Goal: Task Accomplishment & Management: Use online tool/utility

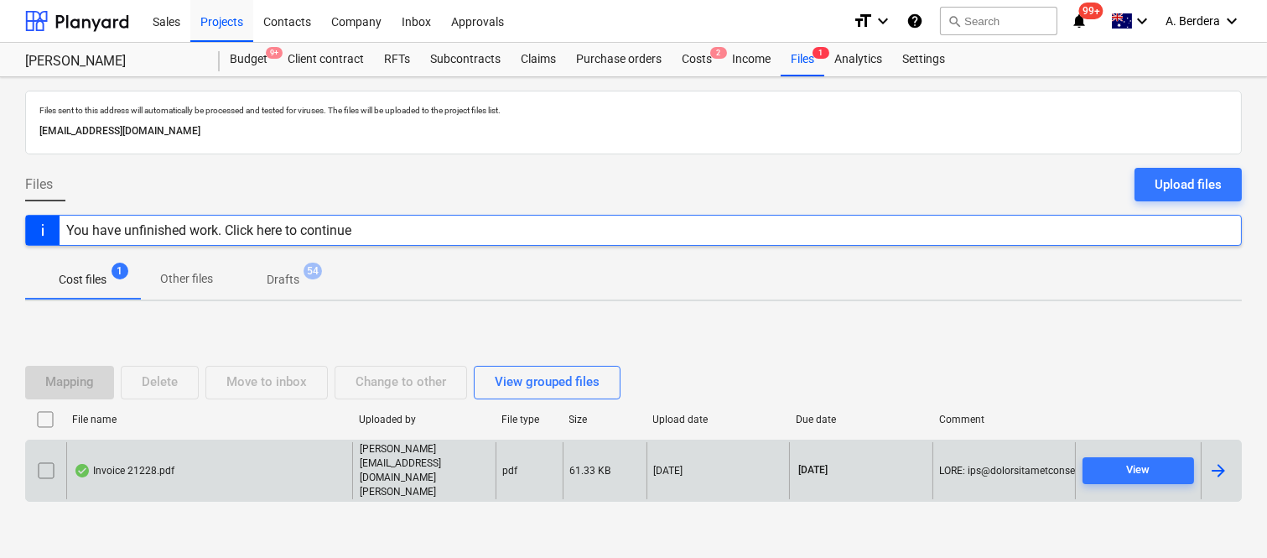
click at [247, 478] on div "Invoice 21228.pdf" at bounding box center [209, 471] width 286 height 58
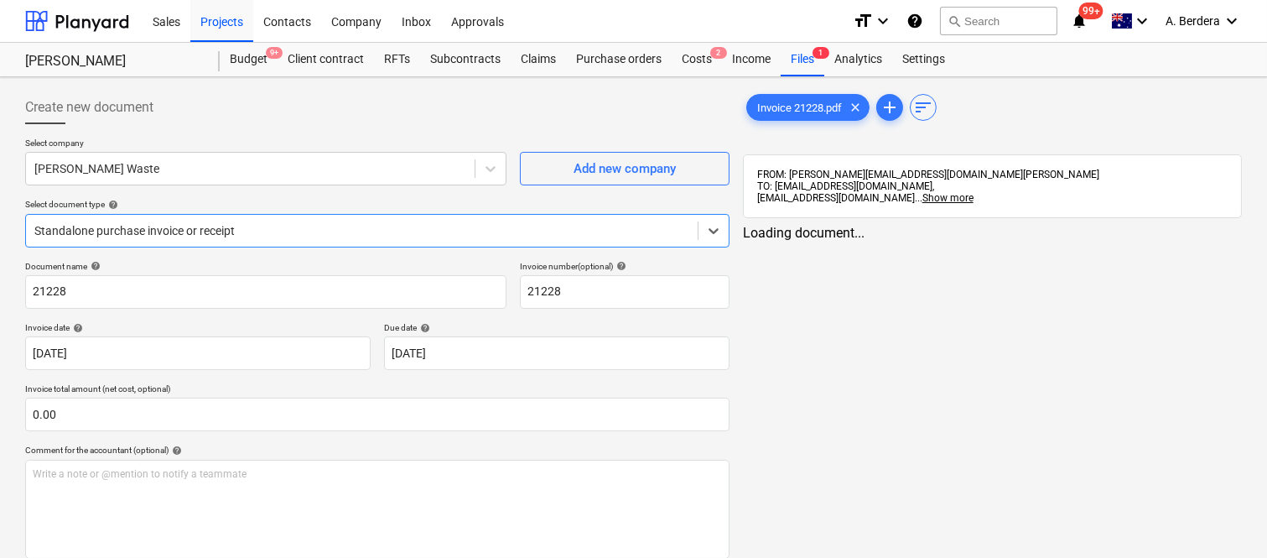
type input "21228"
type input "[DATE]"
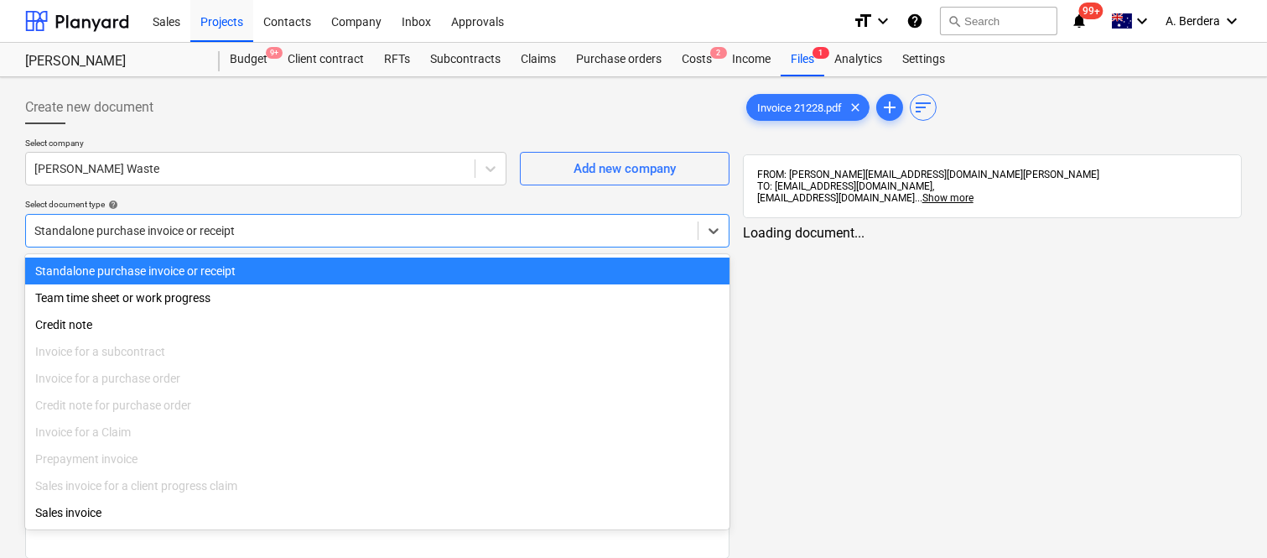
click at [370, 222] on div at bounding box center [361, 230] width 655 height 17
click at [377, 270] on div "Standalone purchase invoice or receipt" at bounding box center [377, 270] width 705 height 27
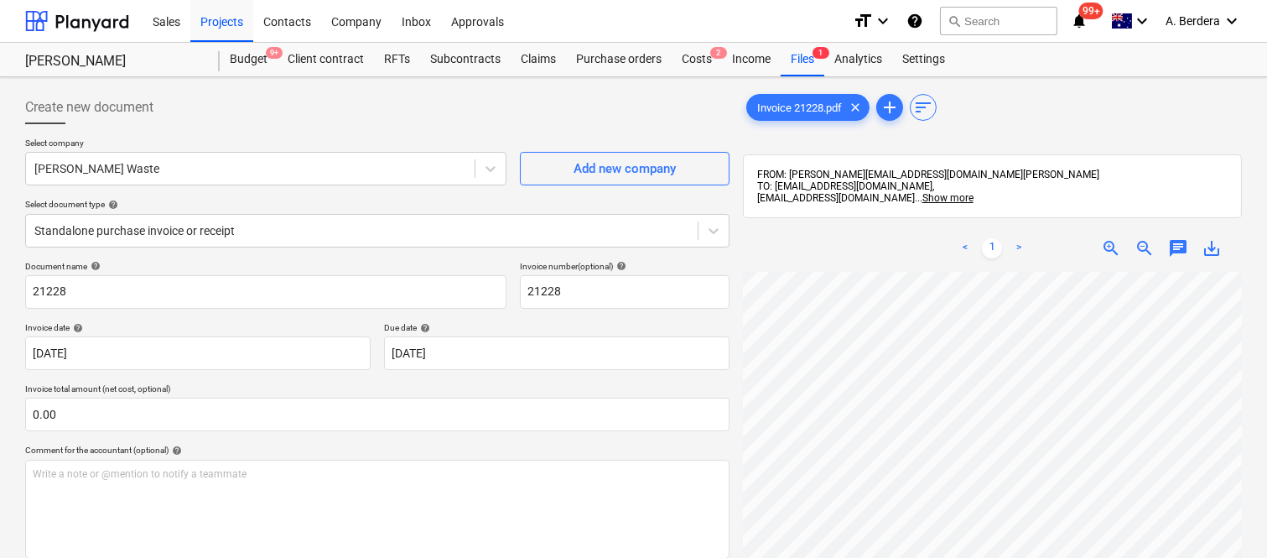
scroll to position [37, 238]
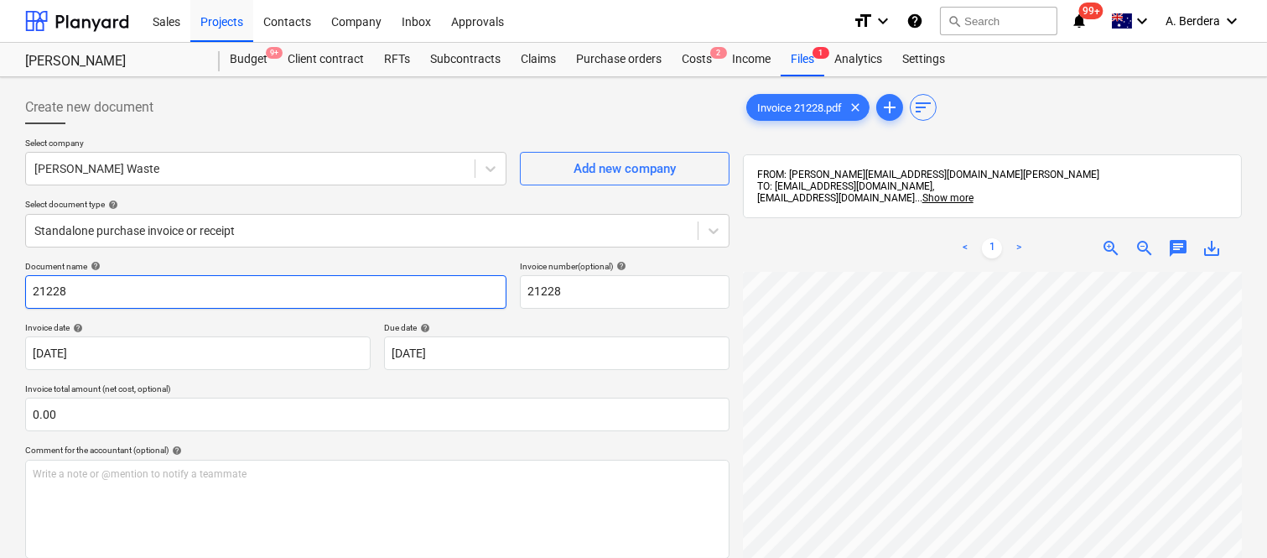
click at [29, 292] on input "21228" at bounding box center [265, 292] width 481 height 34
type input "[PERSON_NAME] WASTE INV- 21228"
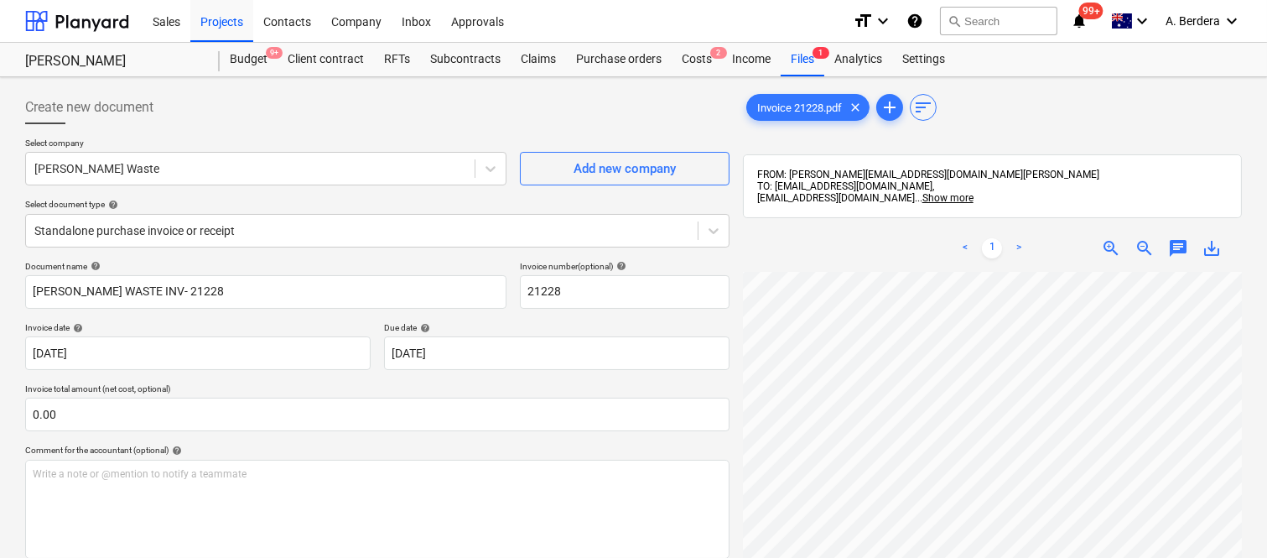
scroll to position [205, 204]
click at [1138, 247] on span "zoom_out" at bounding box center [1145, 248] width 20 height 20
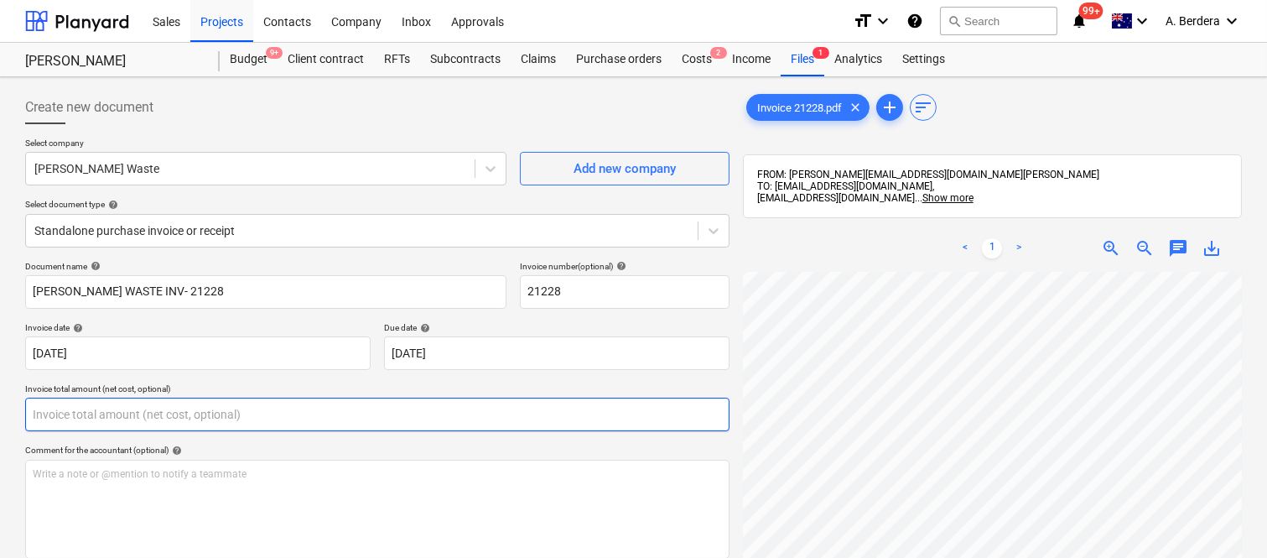
click at [330, 411] on input "text" at bounding box center [377, 415] width 705 height 34
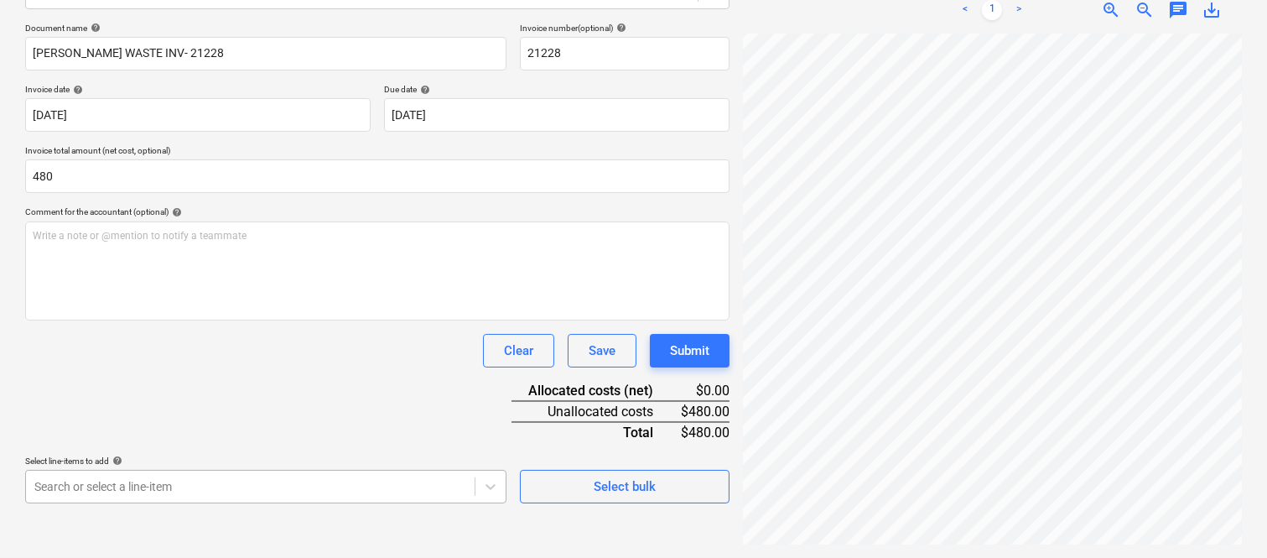
type input "480.00"
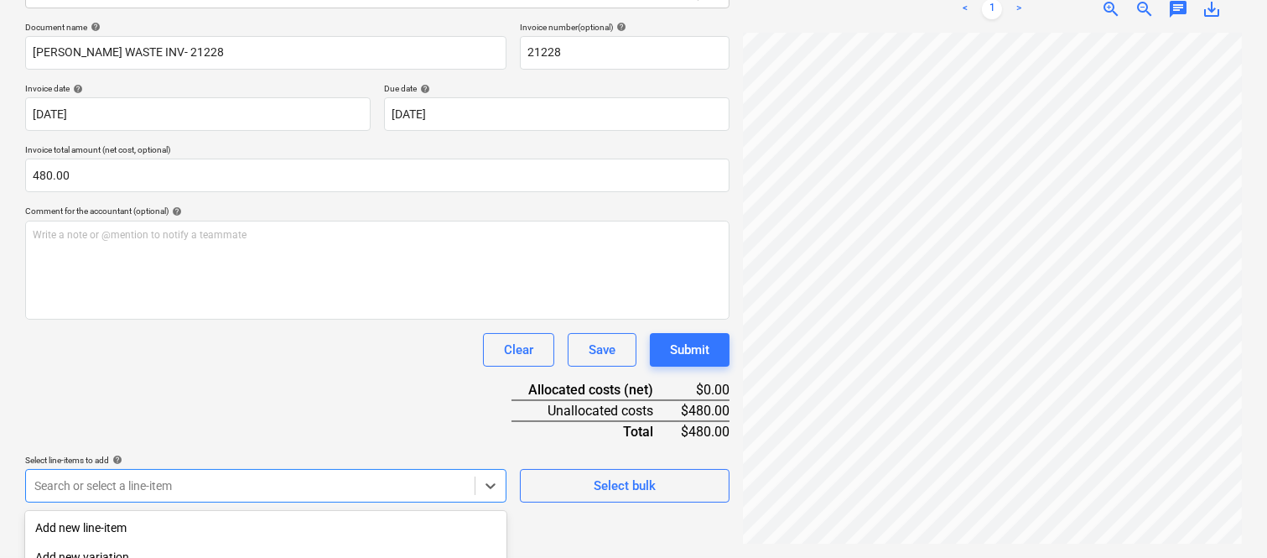
scroll to position [446, 0]
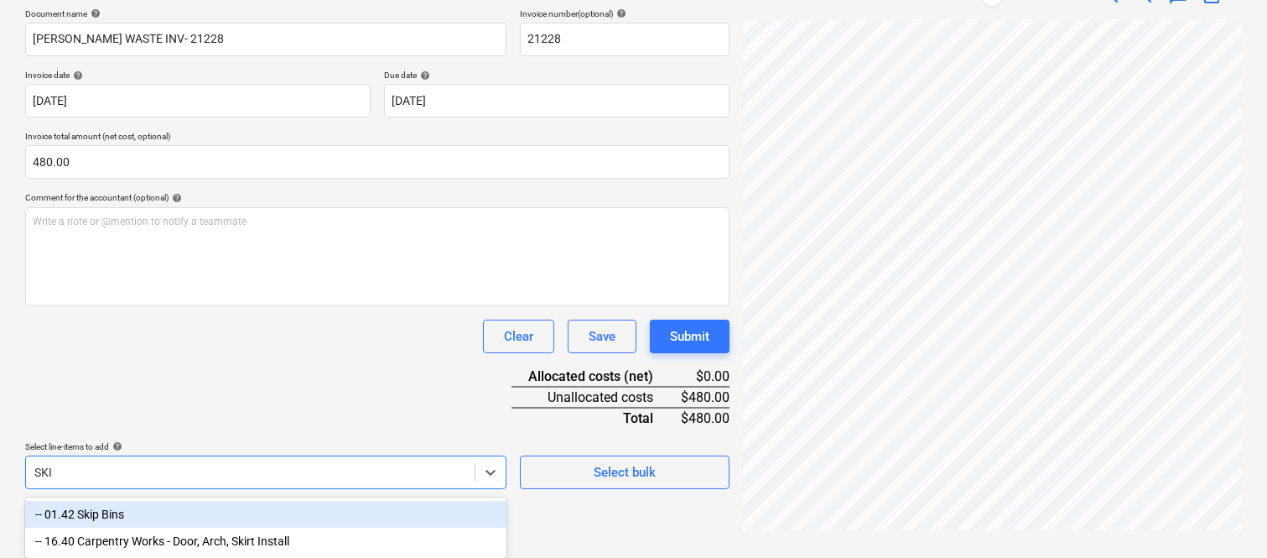
type input "SKIP"
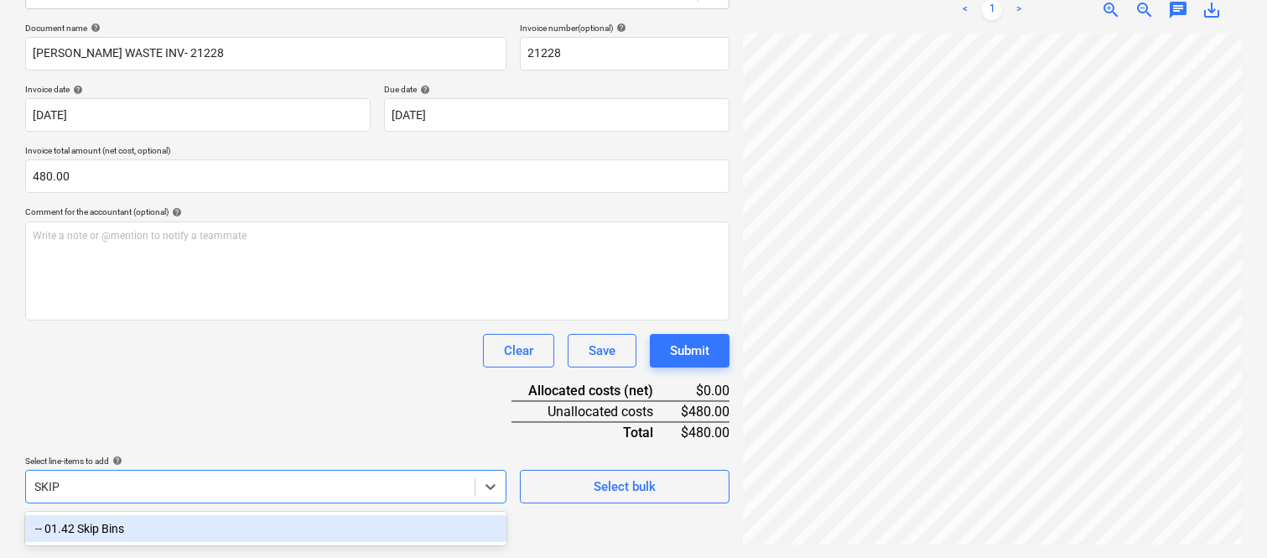
click at [246, 518] on div "-- 01.42 Skip Bins" at bounding box center [265, 528] width 481 height 27
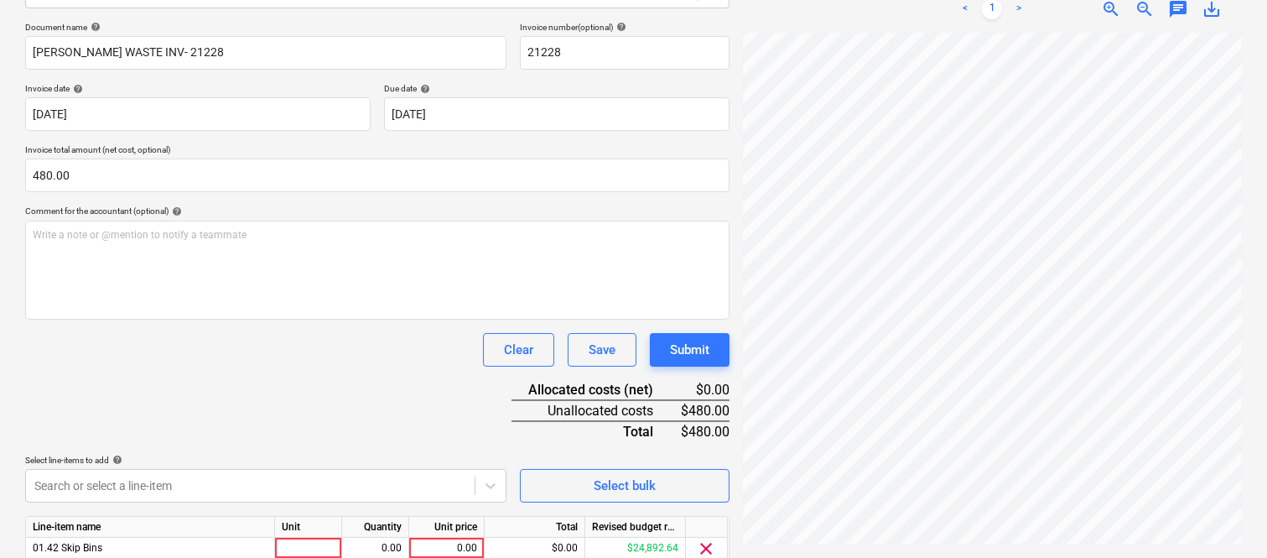
click at [267, 381] on div "Document name help [PERSON_NAME] WASTE INV- 21228 Invoice number (optional) hel…" at bounding box center [377, 317] width 705 height 591
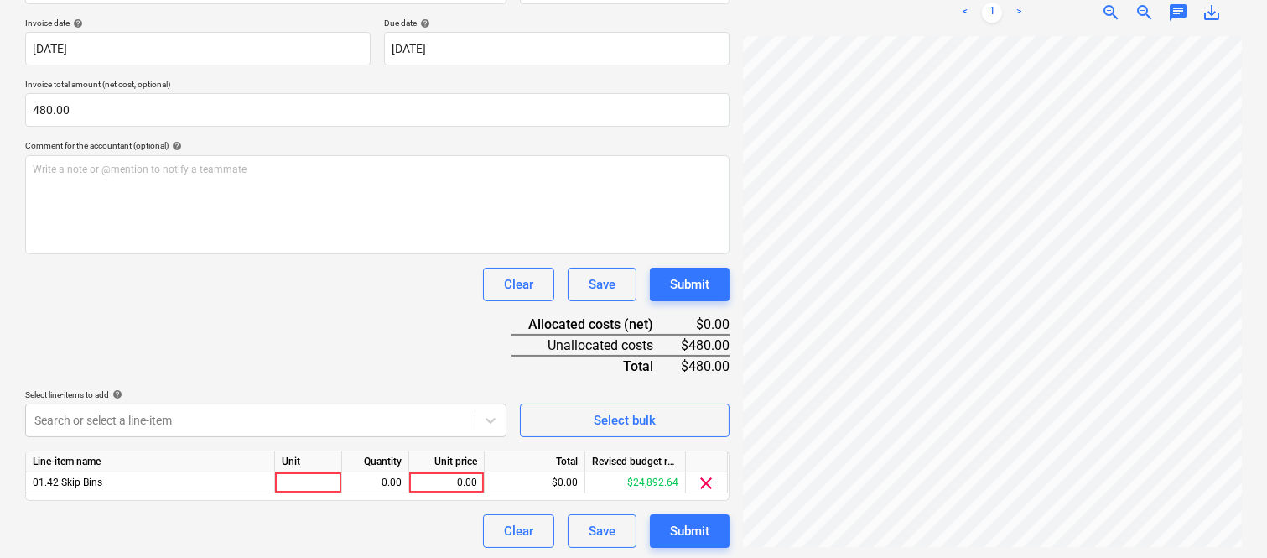
scroll to position [308, 0]
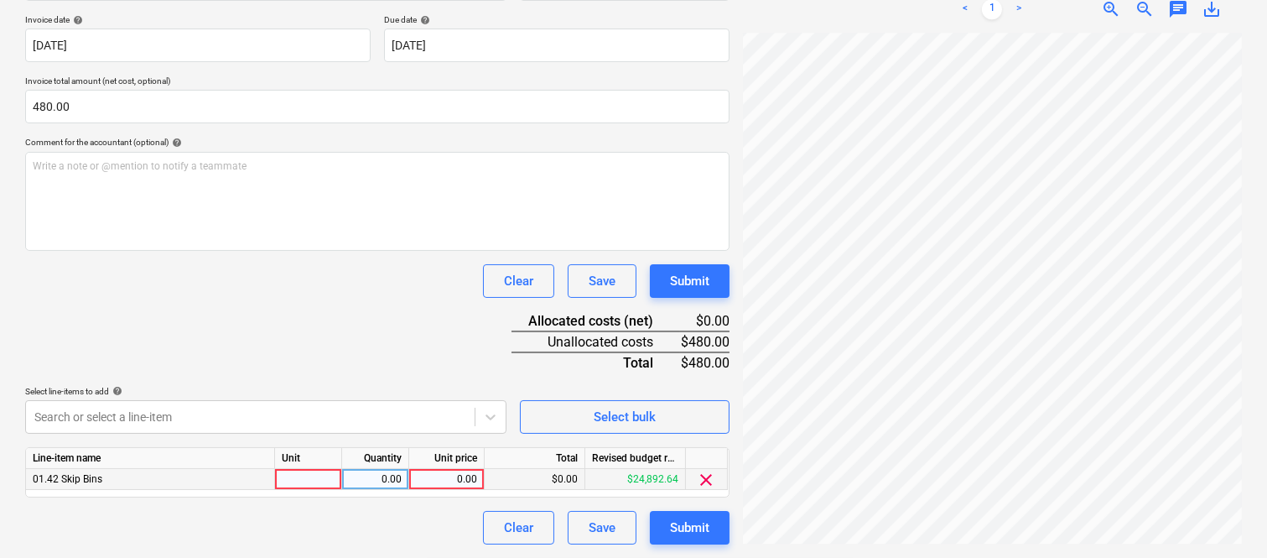
click at [304, 480] on div at bounding box center [308, 479] width 67 height 21
type input "INVOICE"
click at [393, 481] on div "0.00" at bounding box center [375, 479] width 53 height 21
type input "1"
click at [441, 482] on div "0.00" at bounding box center [446, 479] width 61 height 21
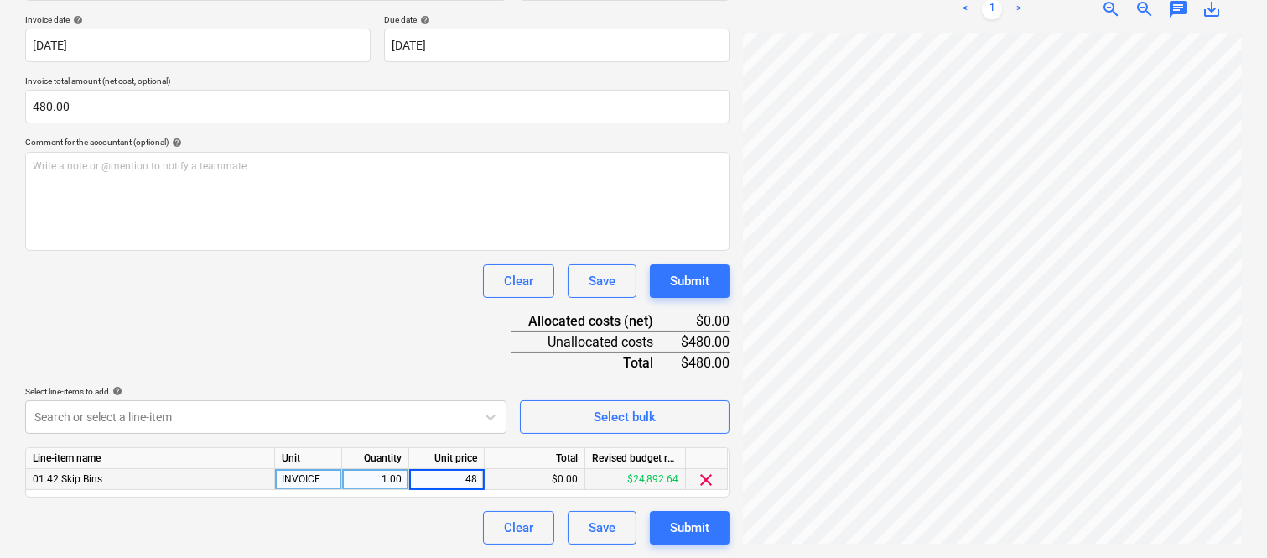
type input "480"
click at [384, 525] on div "Clear Save Submit" at bounding box center [377, 528] width 705 height 34
click at [379, 329] on div "Document name help [PERSON_NAME] WASTE INV- 21228 Invoice number (optional) hel…" at bounding box center [377, 248] width 705 height 591
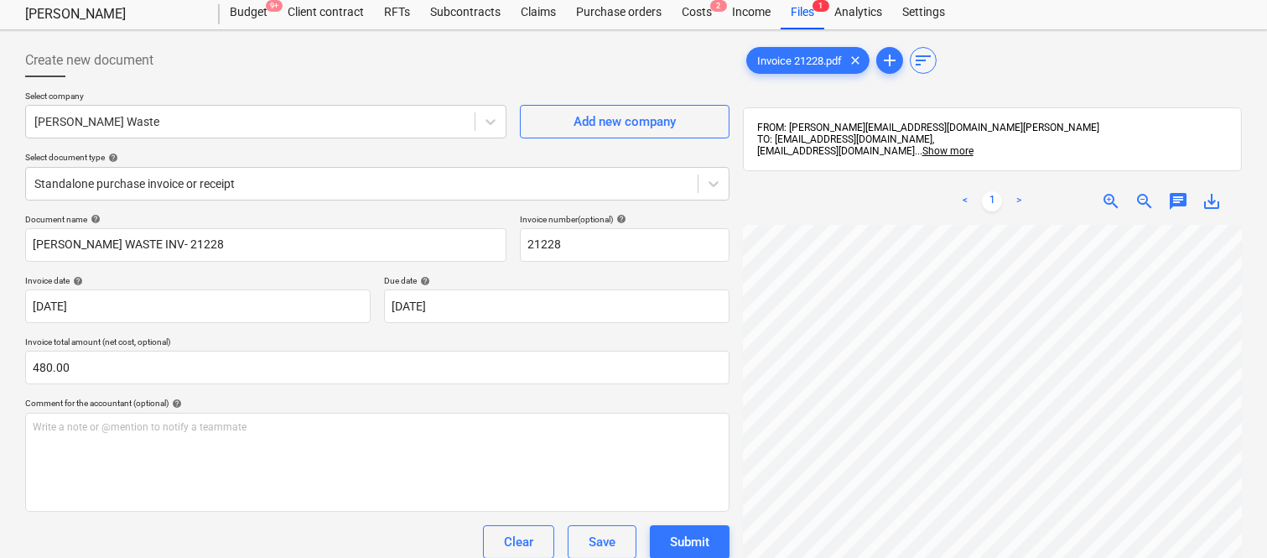
scroll to position [10, 0]
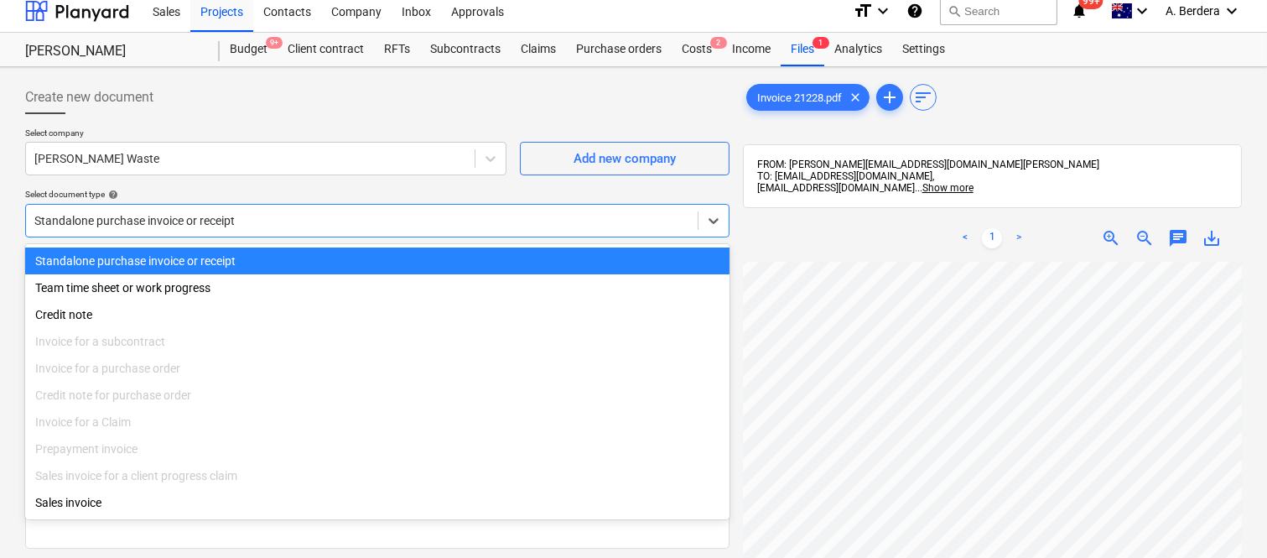
click at [352, 205] on div "Standalone purchase invoice or receipt" at bounding box center [377, 221] width 705 height 34
click at [348, 261] on div "Standalone purchase invoice or receipt" at bounding box center [377, 260] width 705 height 27
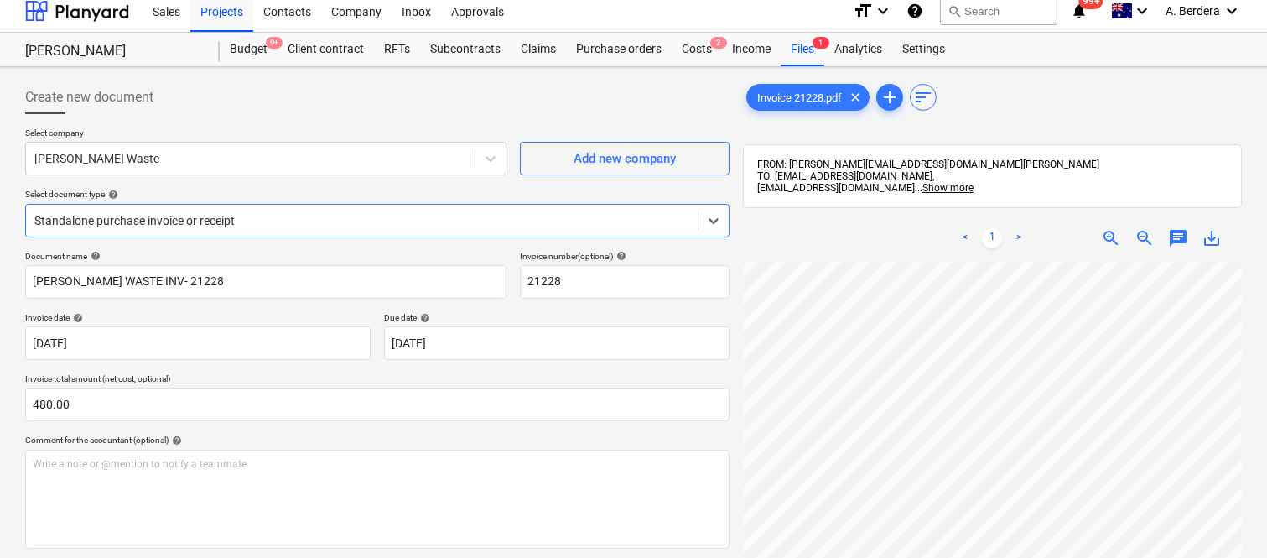
click at [1265, 424] on div "Create new document Select company [PERSON_NAME] Waste Add new company Select d…" at bounding box center [633, 461] width 1267 height 788
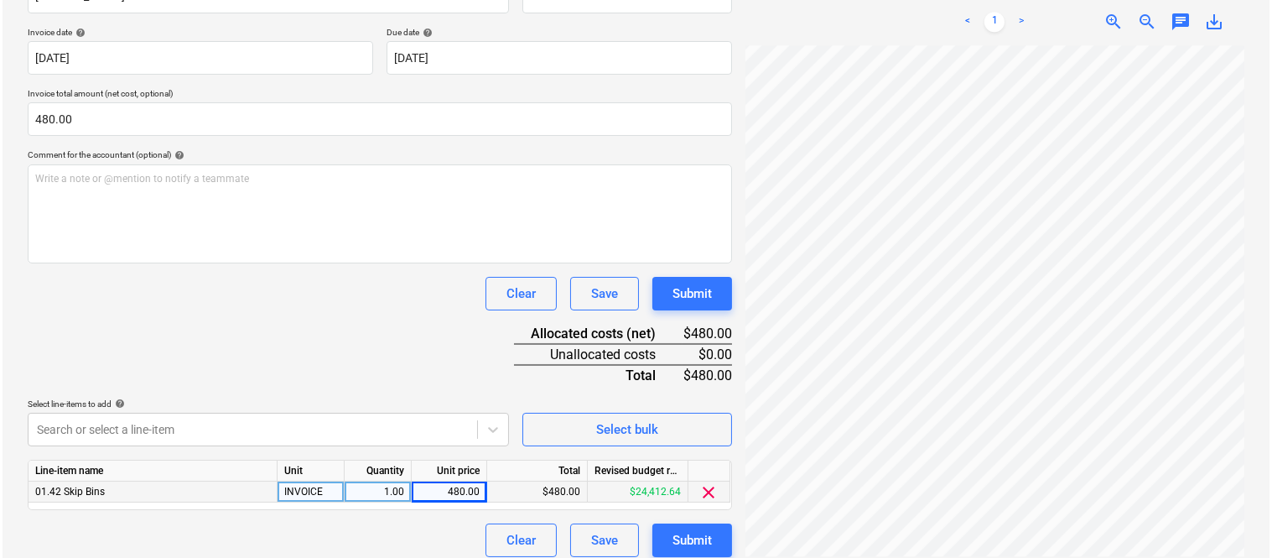
scroll to position [308, 0]
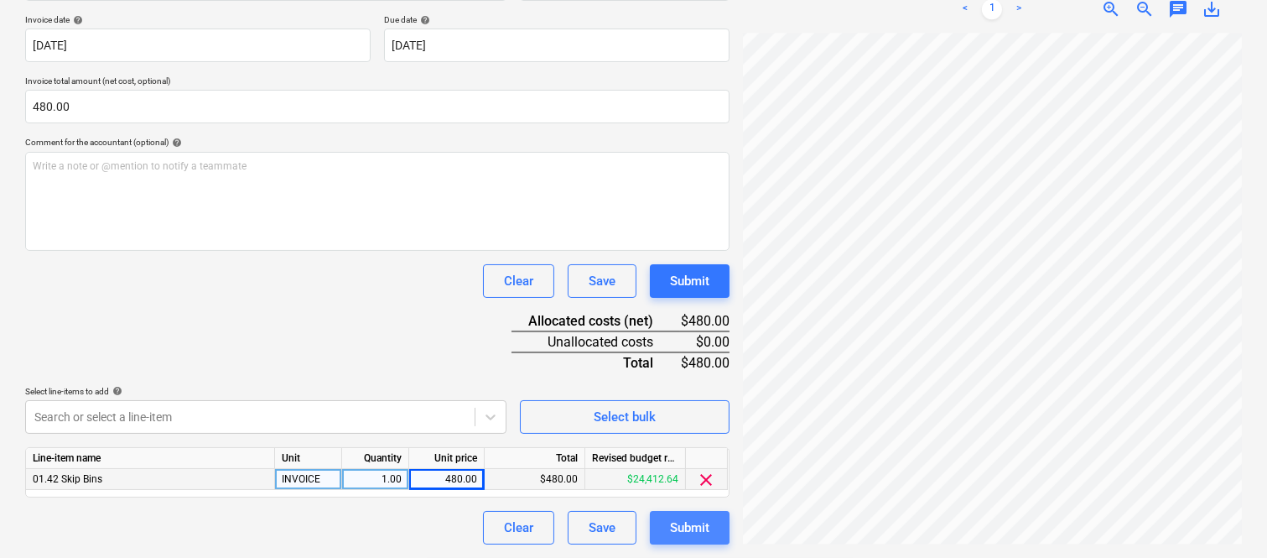
click at [686, 522] on div "Submit" at bounding box center [689, 528] width 39 height 22
